Goal: Navigation & Orientation: Find specific page/section

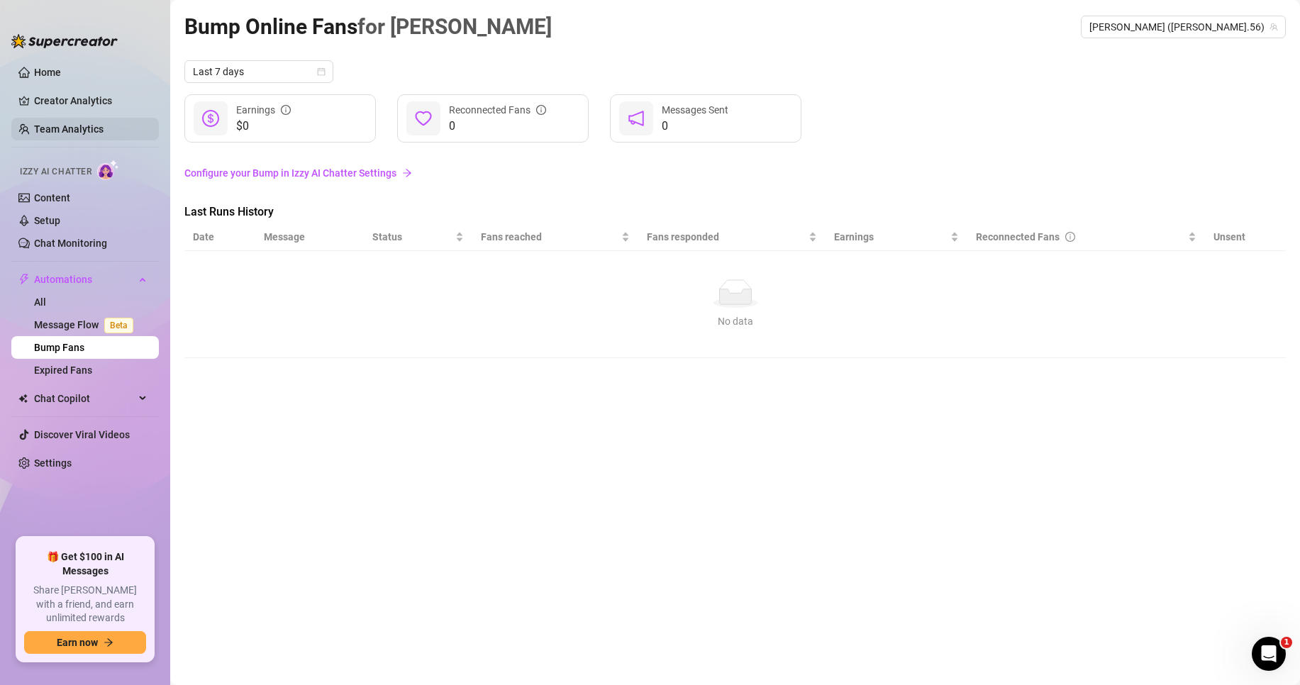
click at [86, 124] on link "Team Analytics" at bounding box center [68, 128] width 69 height 11
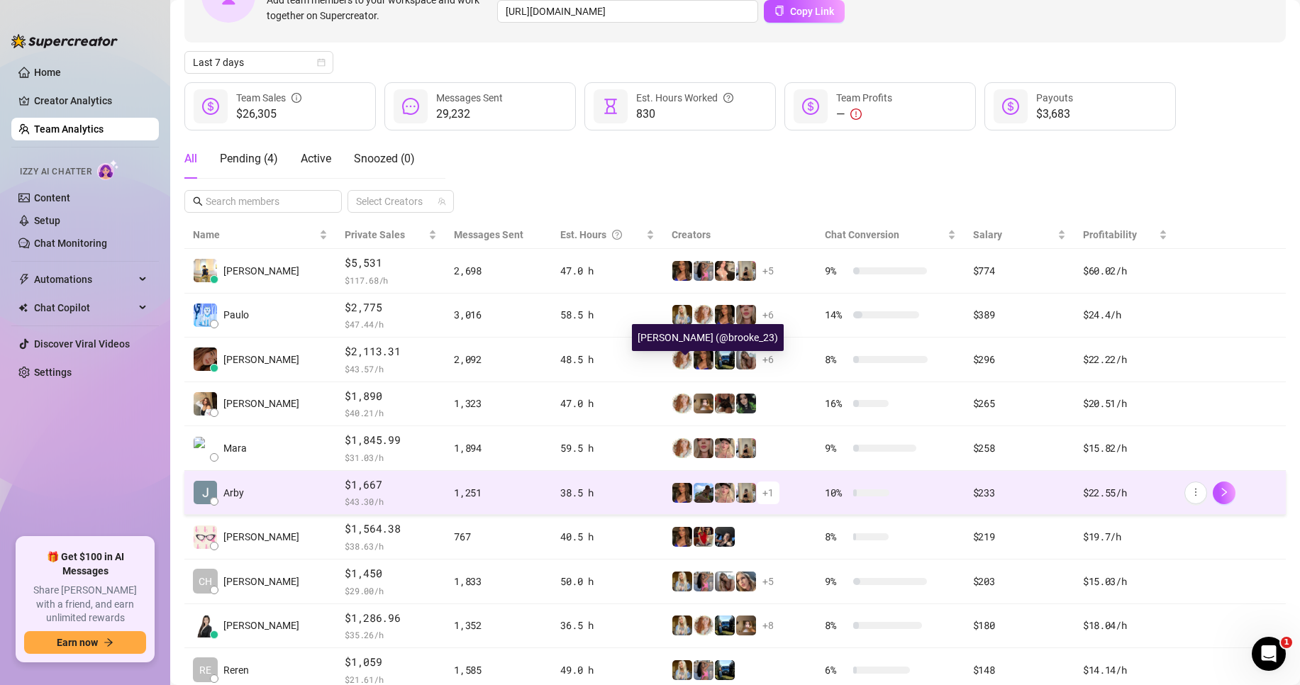
scroll to position [207, 0]
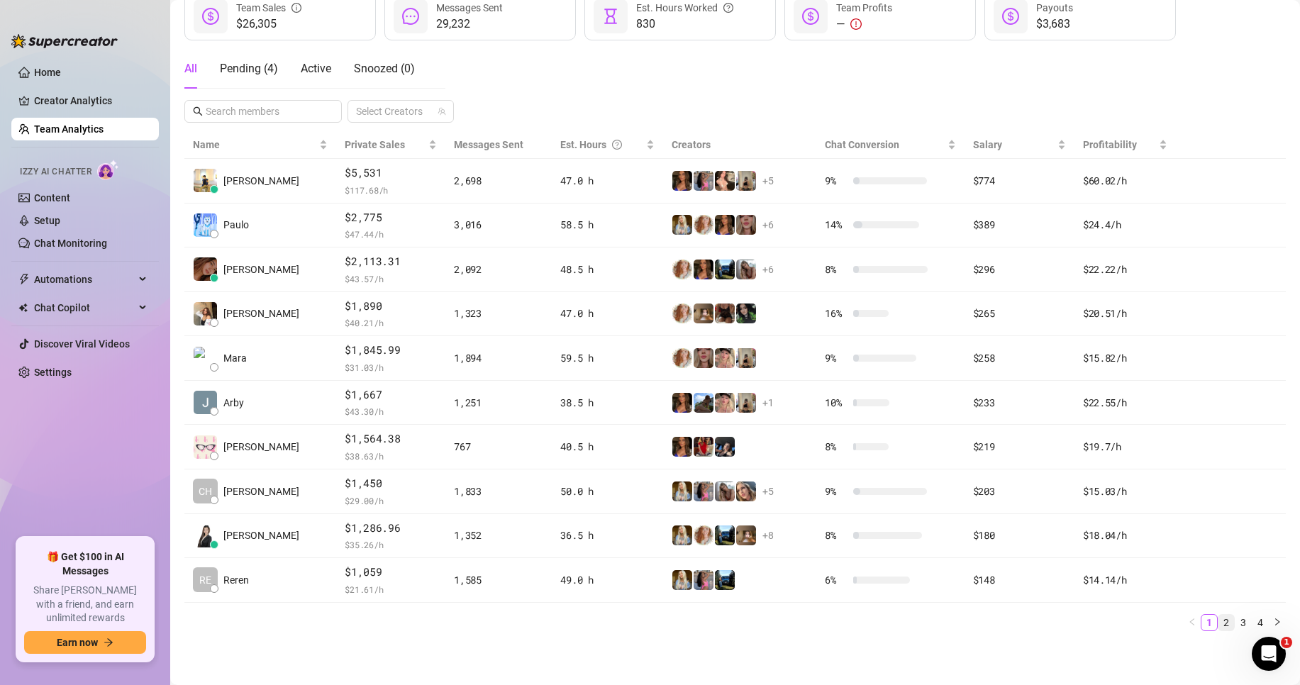
click at [1218, 619] on link "2" at bounding box center [1226, 623] width 16 height 16
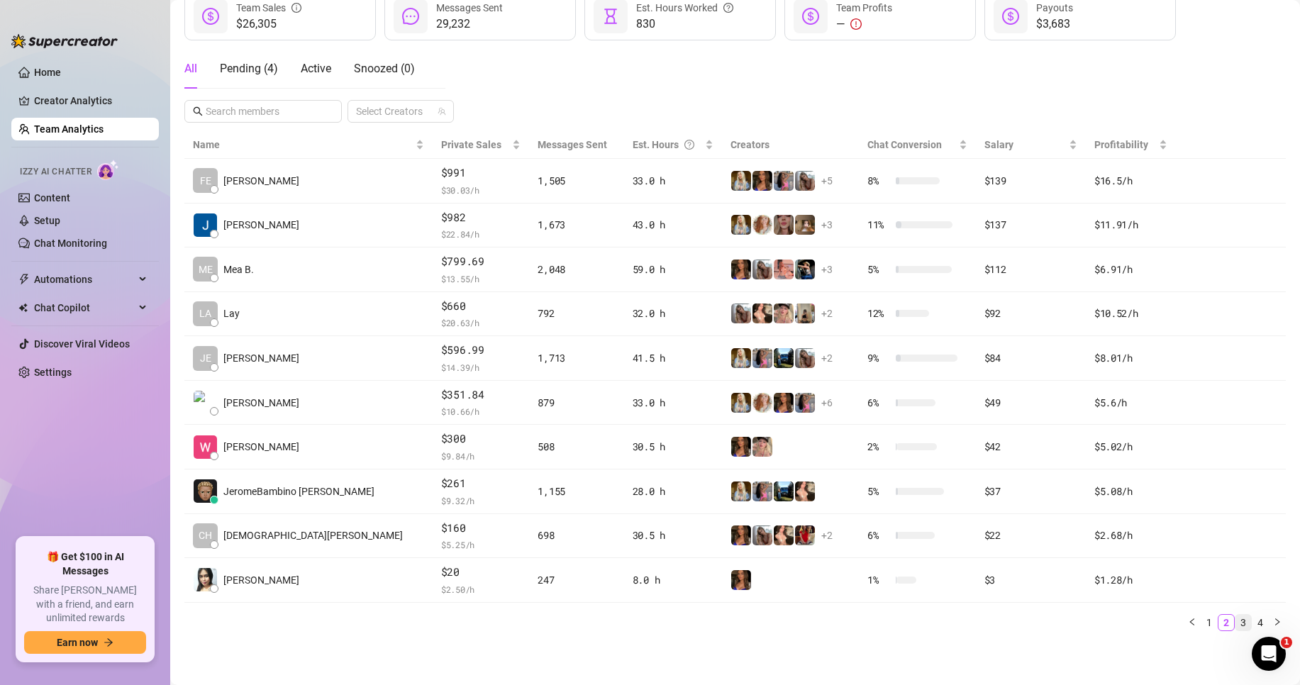
click at [1235, 622] on link "3" at bounding box center [1243, 623] width 16 height 16
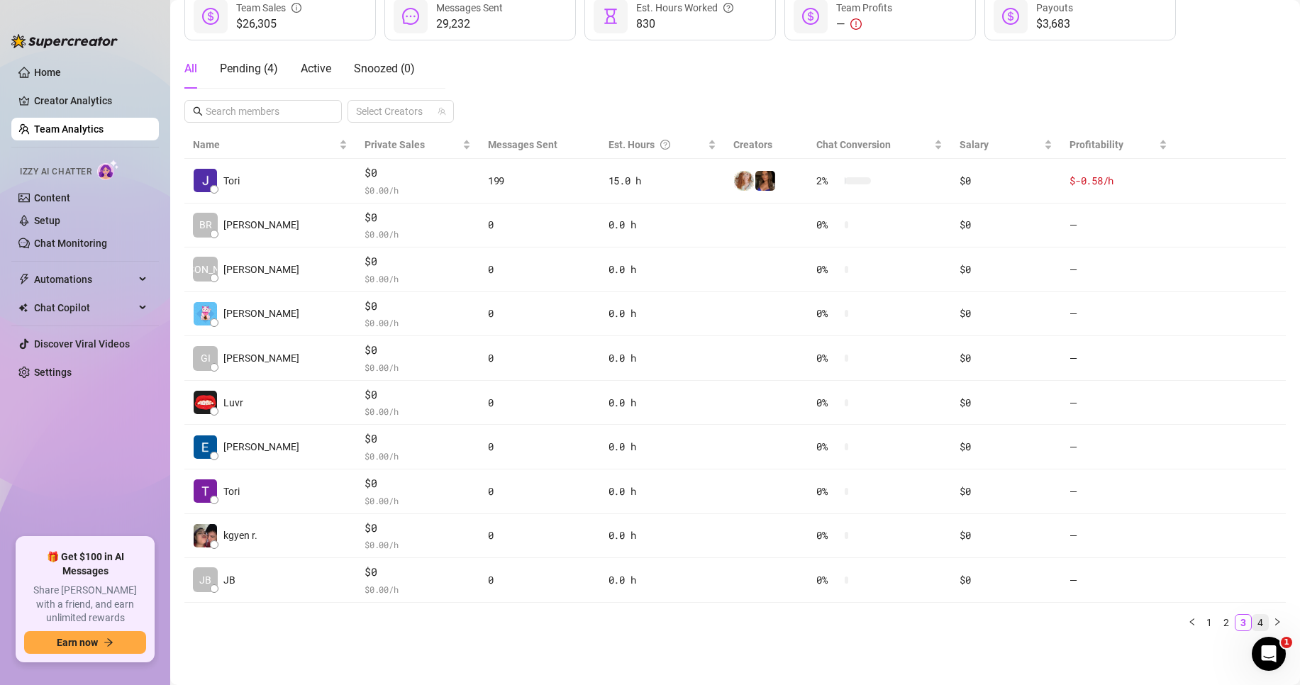
click at [1254, 621] on link "4" at bounding box center [1260, 623] width 16 height 16
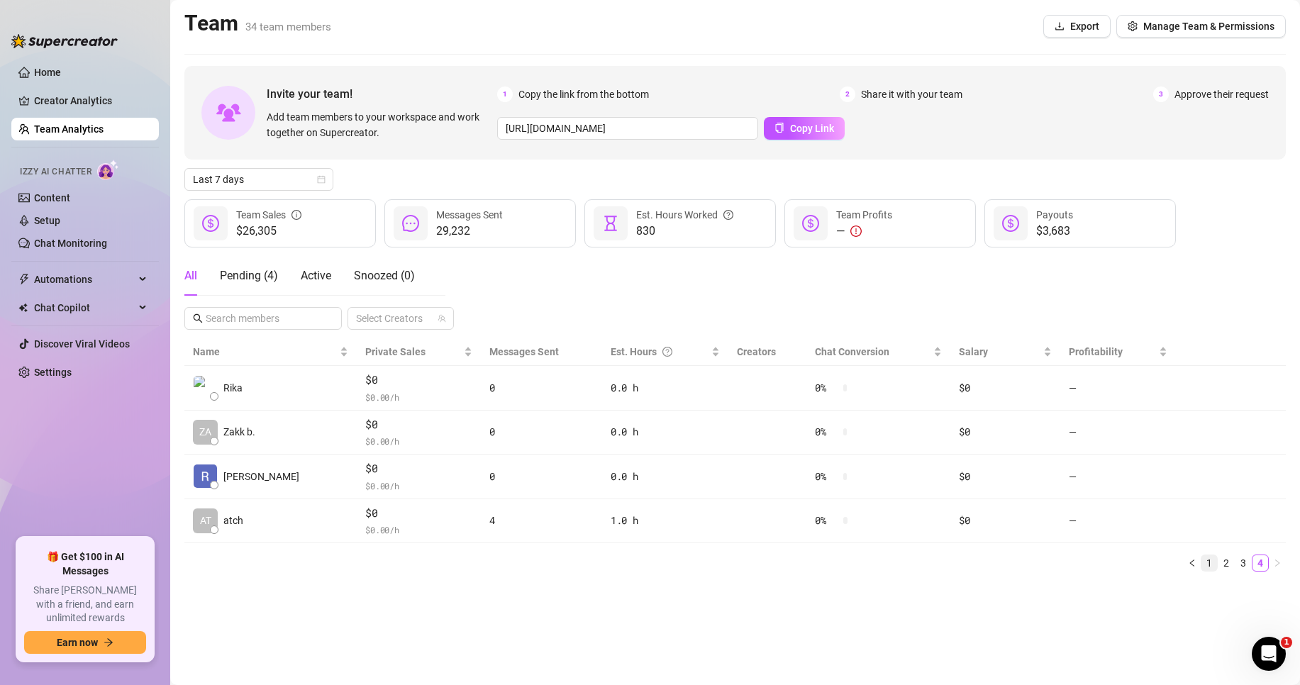
click at [1213, 562] on link "1" at bounding box center [1209, 563] width 16 height 16
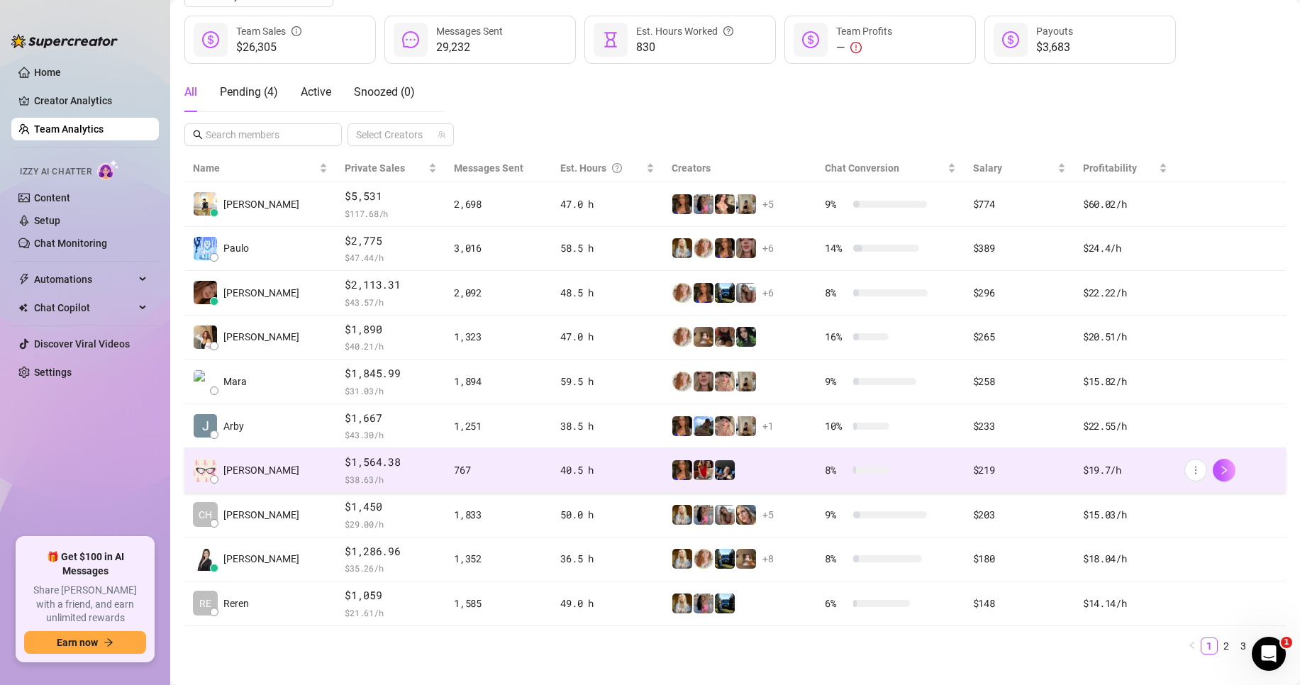
scroll to position [207, 0]
